Goal: Transaction & Acquisition: Purchase product/service

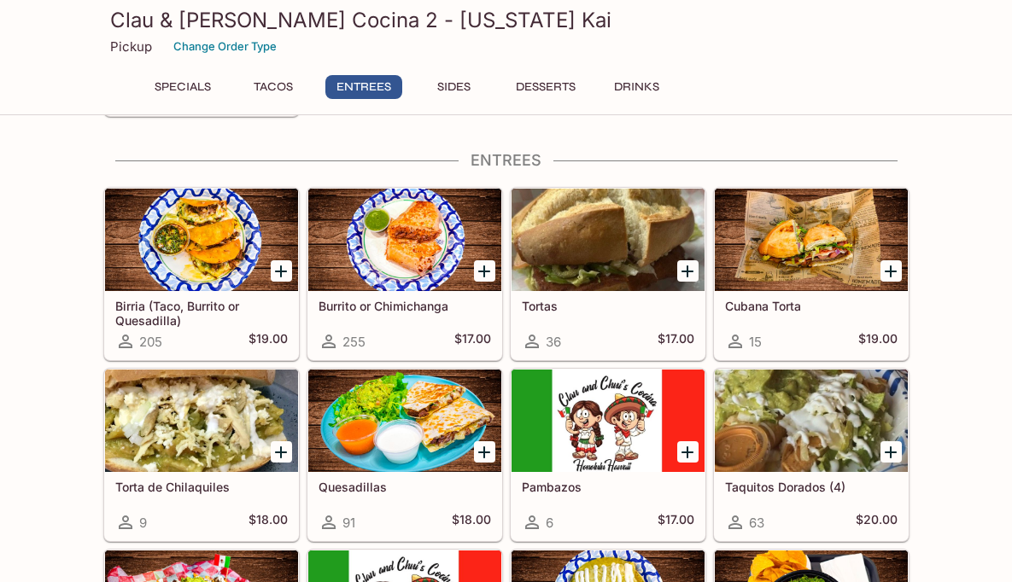
scroll to position [661, 0]
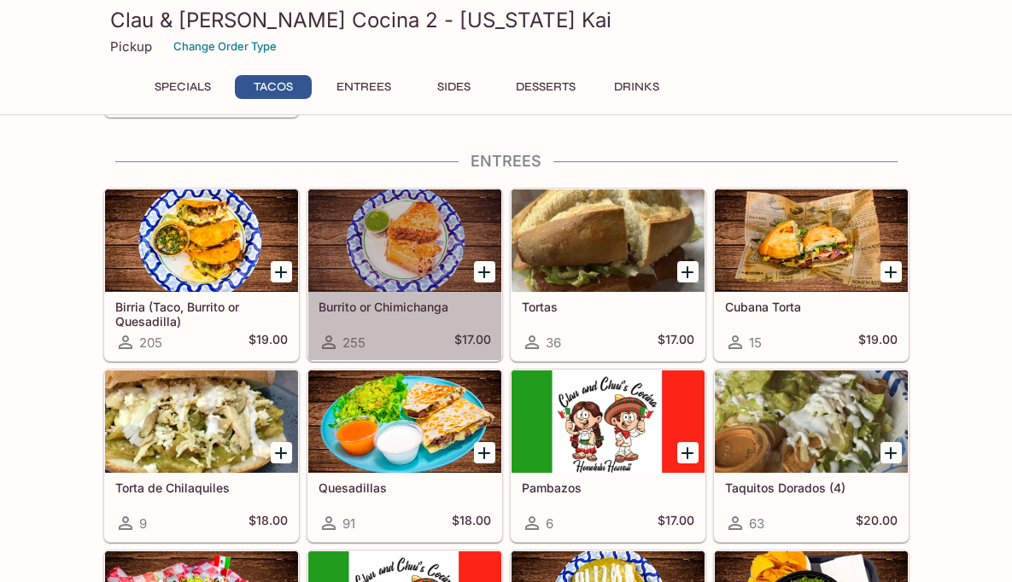
click at [391, 299] on div "Burrito or Chimichanga 255 $17.00" at bounding box center [404, 326] width 193 height 68
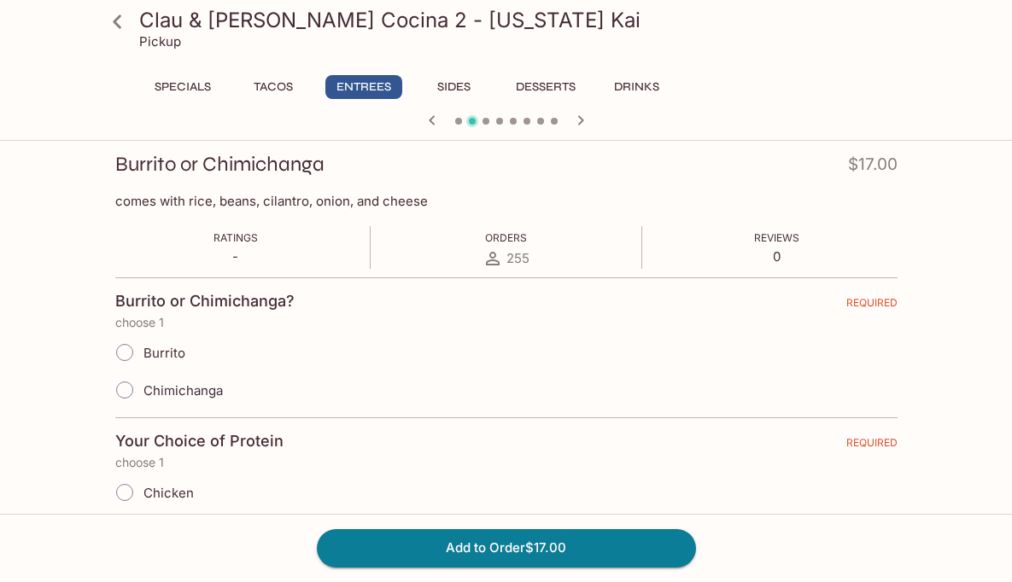
scroll to position [237, 0]
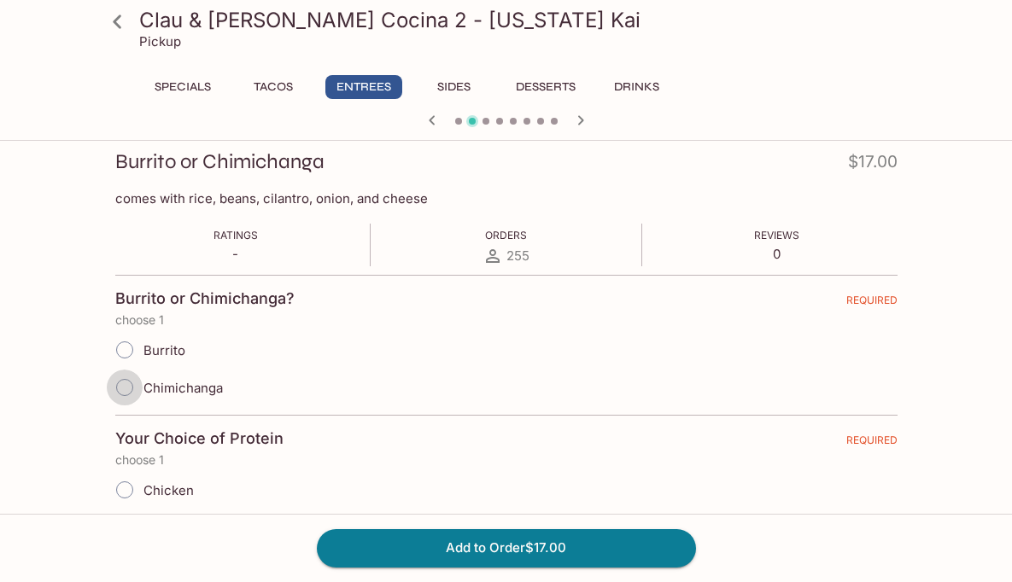
click at [127, 389] on input "Chimichanga" at bounding box center [125, 388] width 36 height 36
radio input "true"
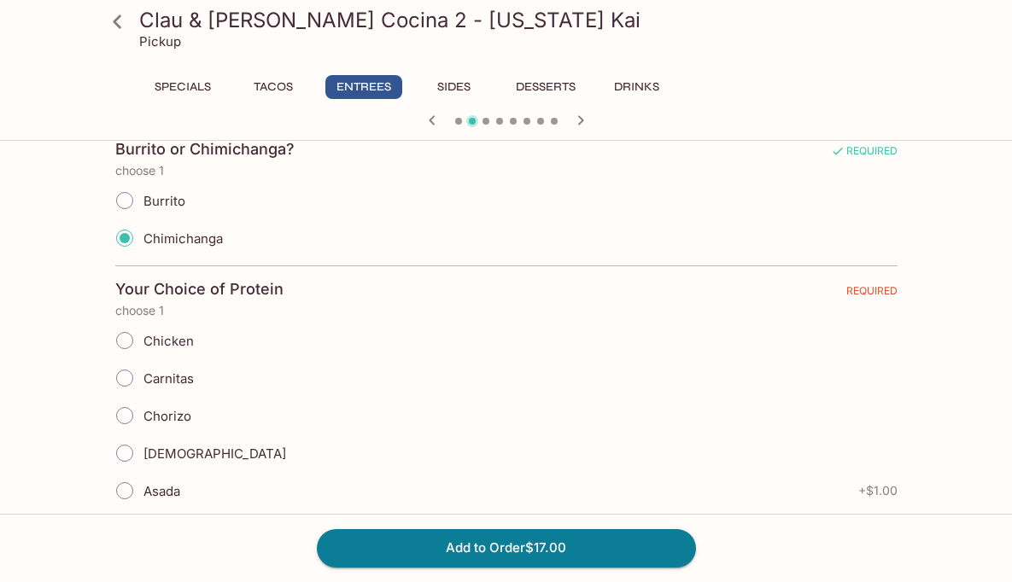
scroll to position [401, 0]
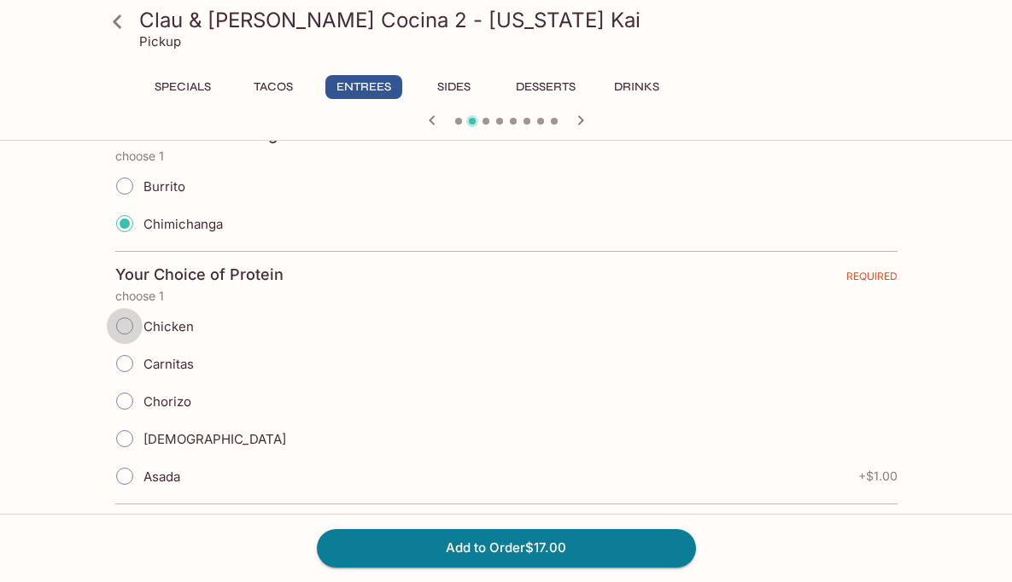
click at [127, 324] on input "Chicken" at bounding box center [125, 326] width 36 height 36
radio input "true"
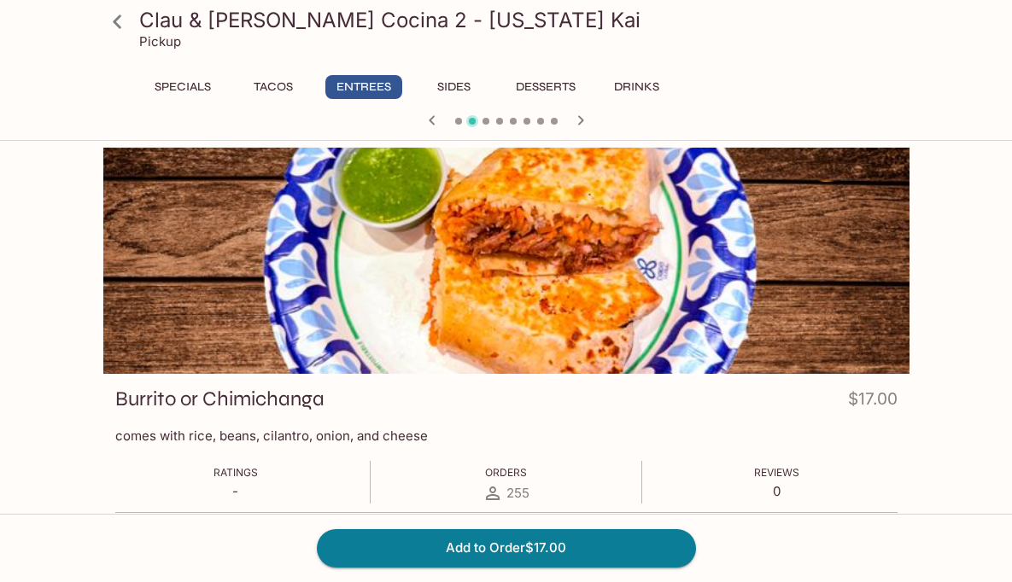
scroll to position [0, 0]
click at [448, 90] on button "Sides" at bounding box center [454, 87] width 77 height 24
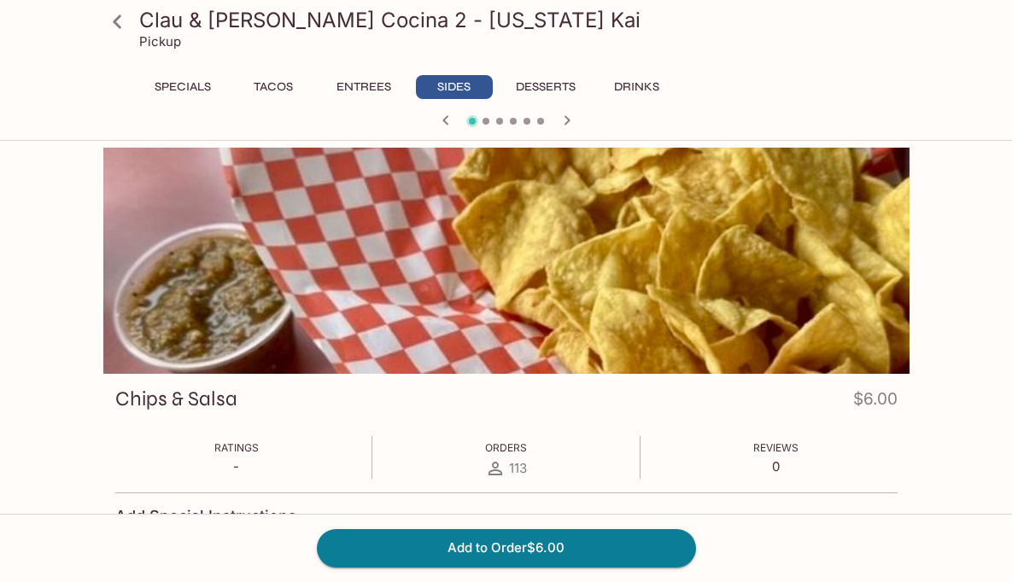
click at [178, 84] on button "Specials" at bounding box center [182, 87] width 77 height 24
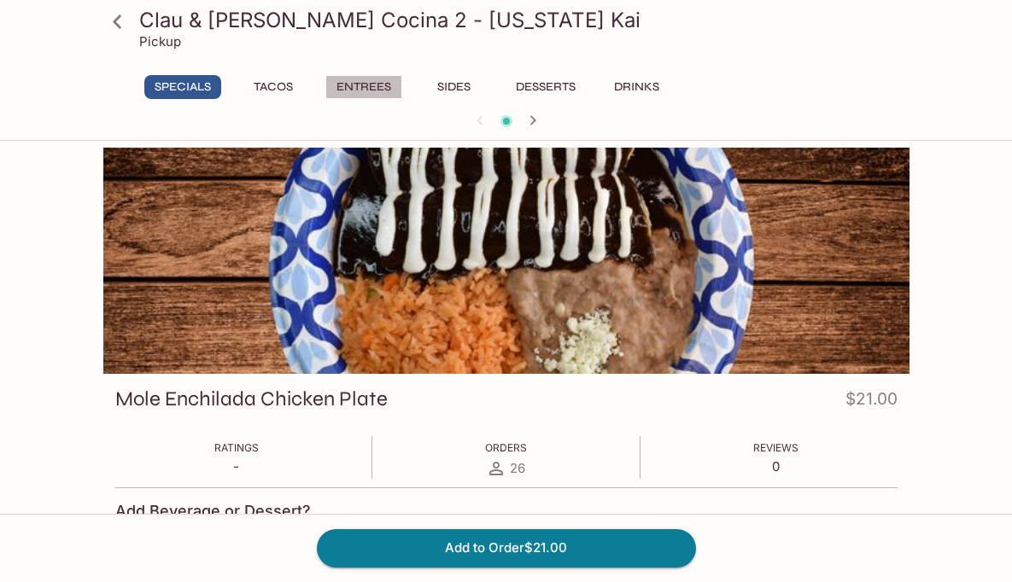
click at [376, 89] on button "Entrees" at bounding box center [363, 87] width 77 height 24
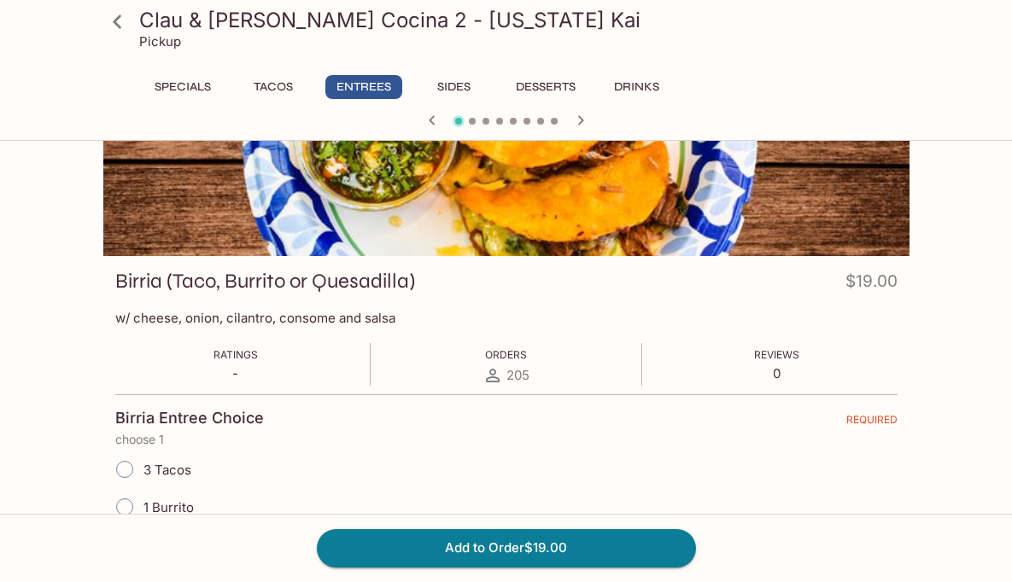
scroll to position [33, 0]
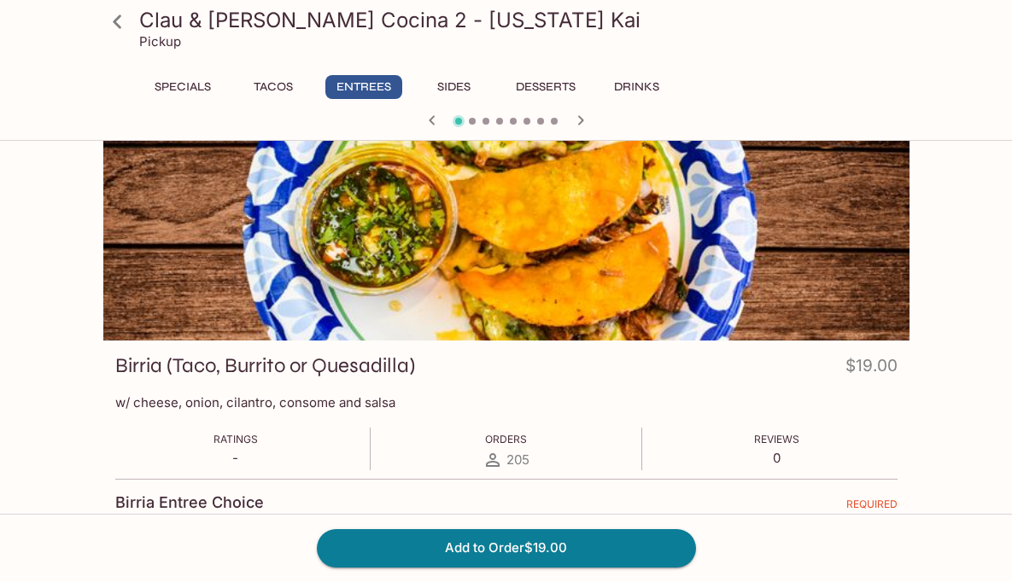
click at [471, 87] on button "Sides" at bounding box center [454, 87] width 77 height 24
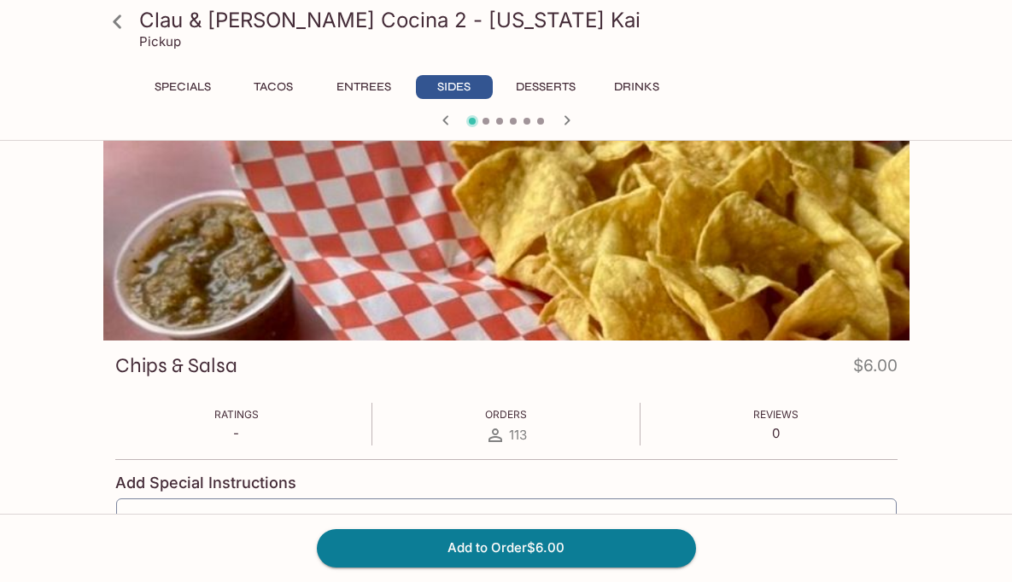
click at [512, 76] on button "Desserts" at bounding box center [545, 87] width 79 height 24
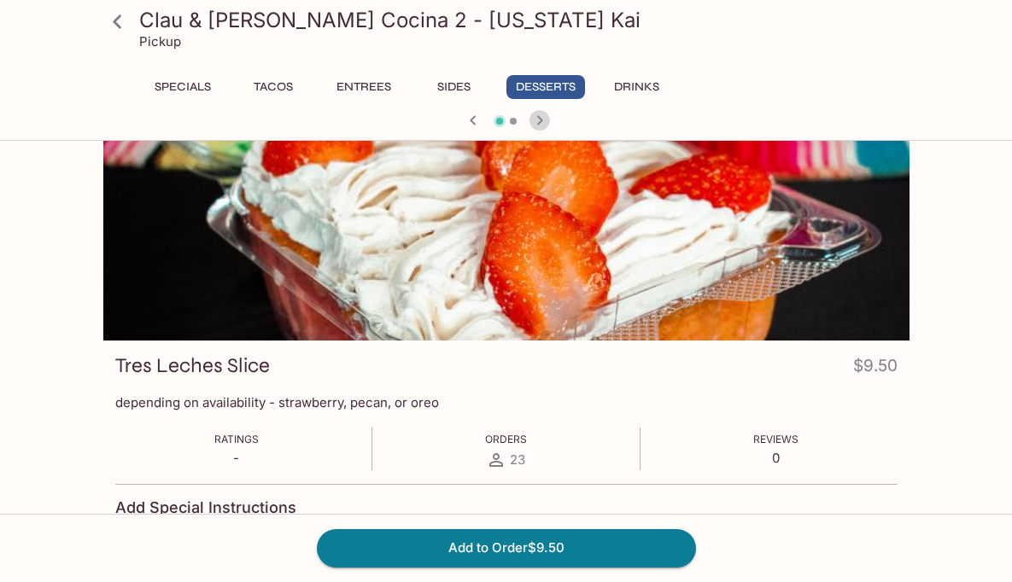
click at [530, 116] on icon "button" at bounding box center [539, 120] width 20 height 20
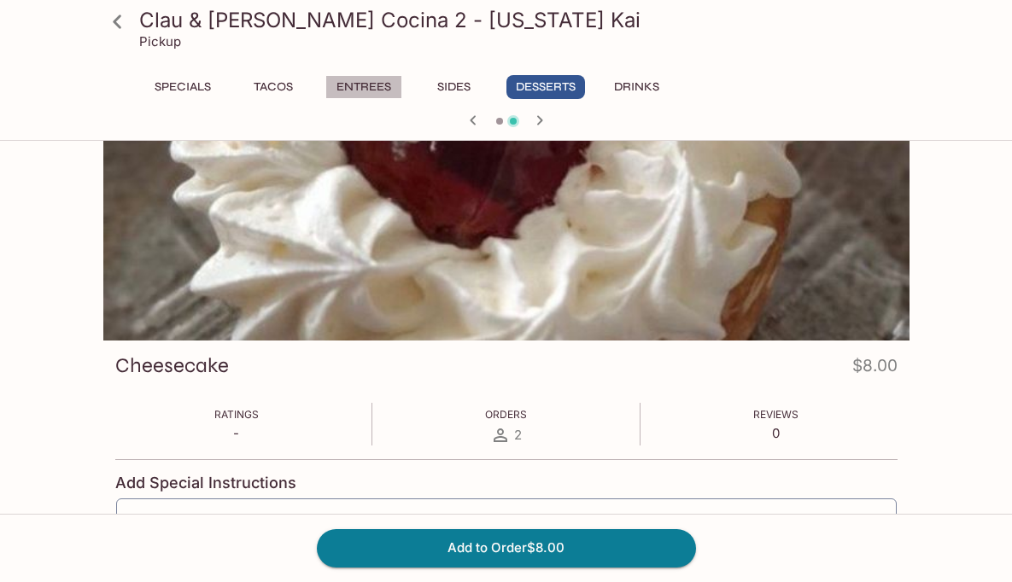
click at [367, 90] on button "Entrees" at bounding box center [363, 87] width 77 height 24
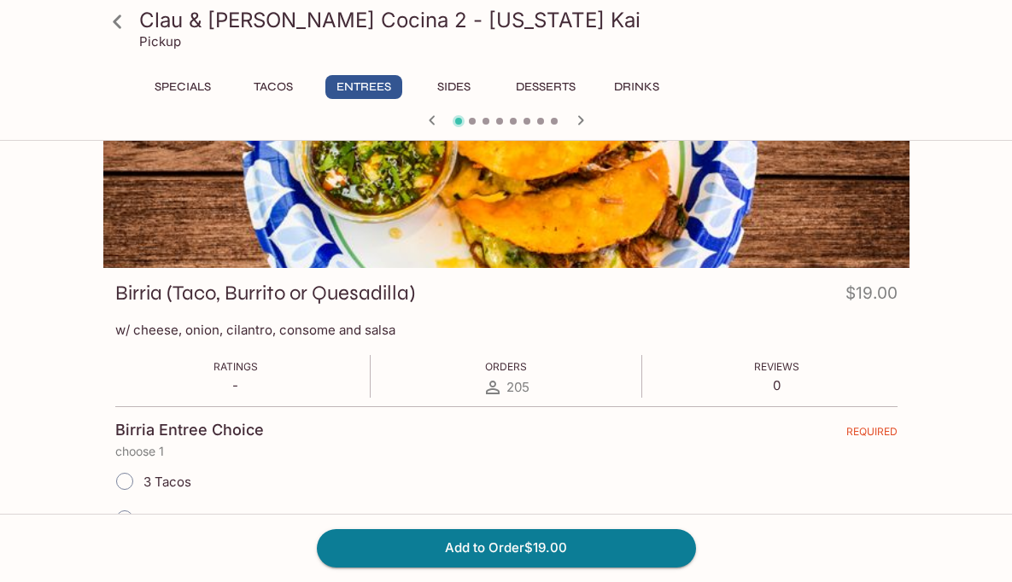
scroll to position [108, 0]
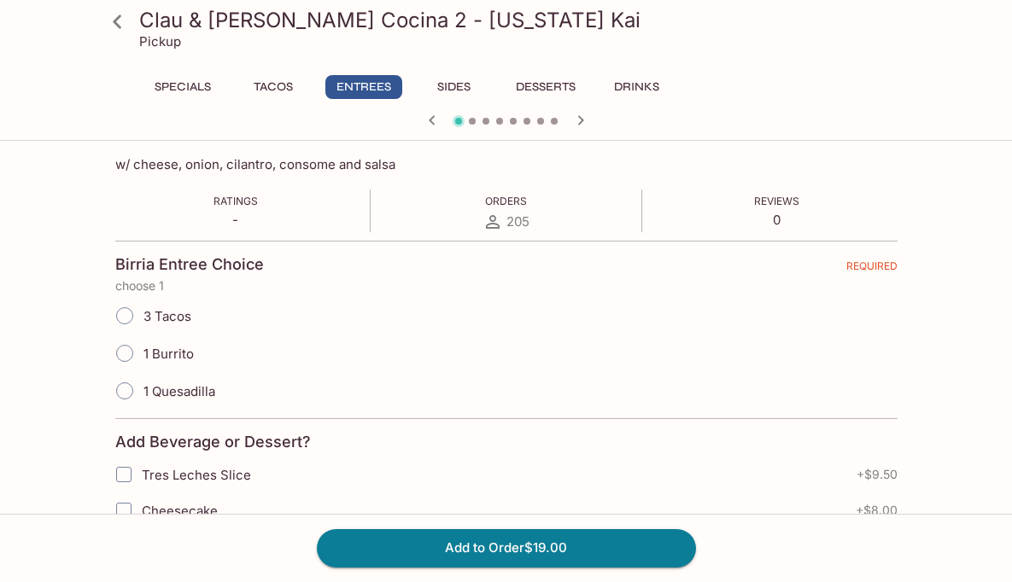
click at [269, 76] on button "Tacos" at bounding box center [273, 87] width 77 height 24
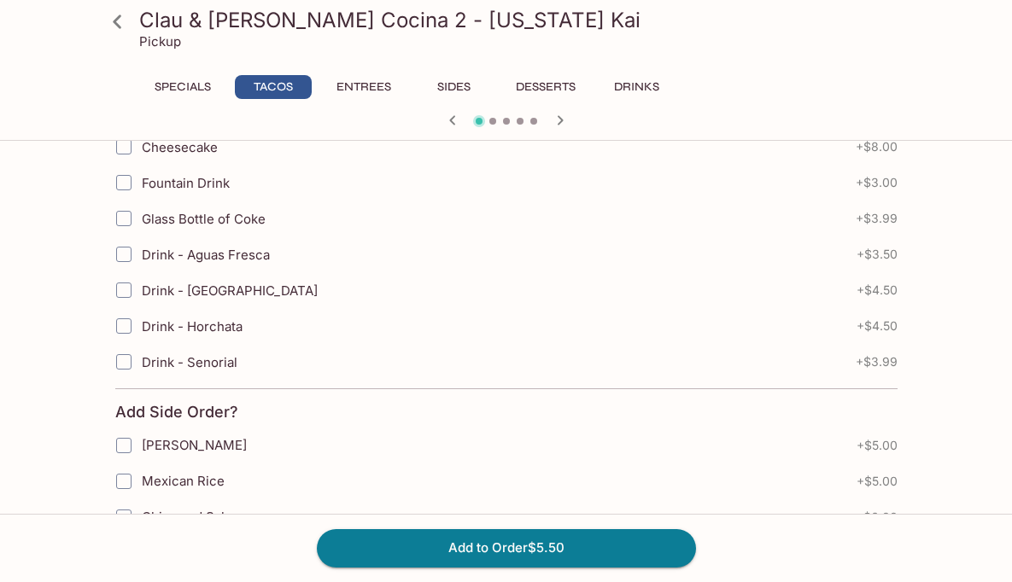
scroll to position [1026, 0]
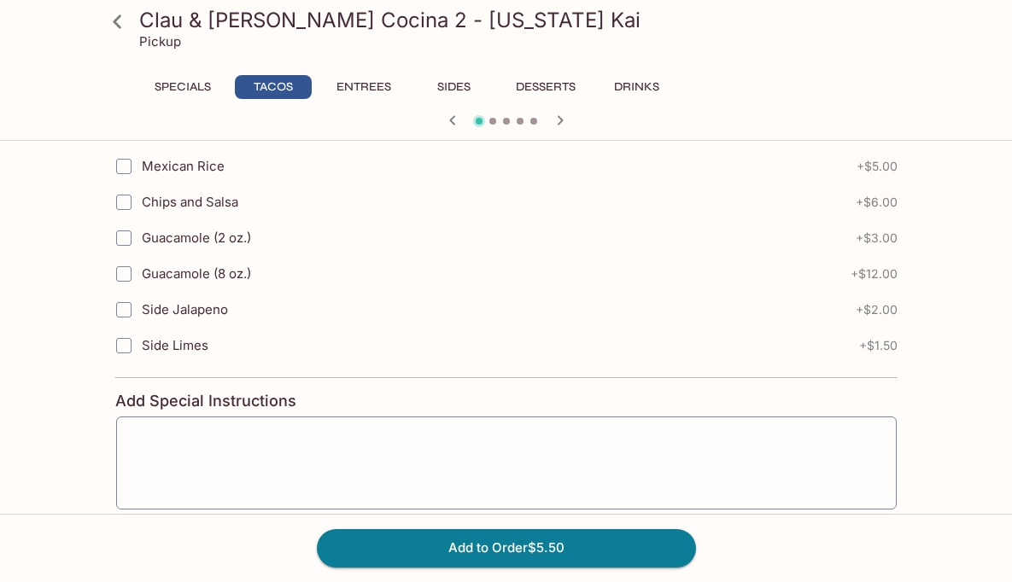
click at [208, 88] on button "Specials" at bounding box center [182, 87] width 77 height 24
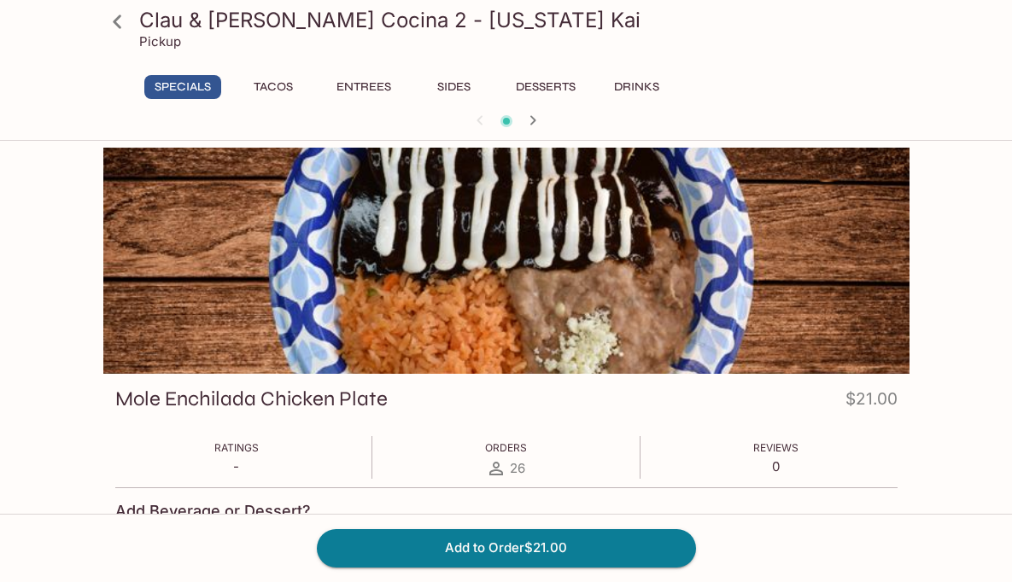
scroll to position [0, 0]
click at [272, 79] on button "Tacos" at bounding box center [273, 87] width 77 height 24
